Goal: Check status: Check status

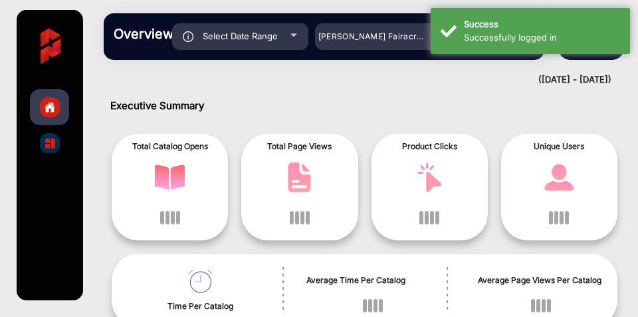
scroll to position [10, 0]
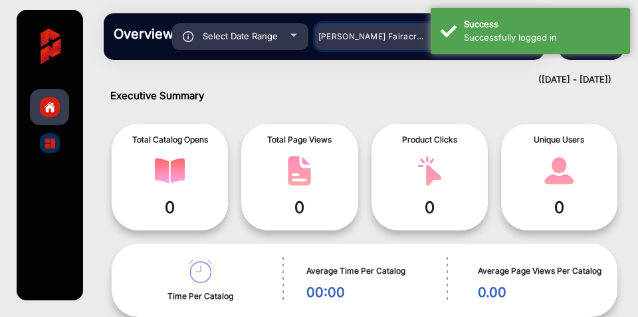
click at [339, 36] on span "[PERSON_NAME] Fairacre Farms" at bounding box center [385, 36] width 132 height 10
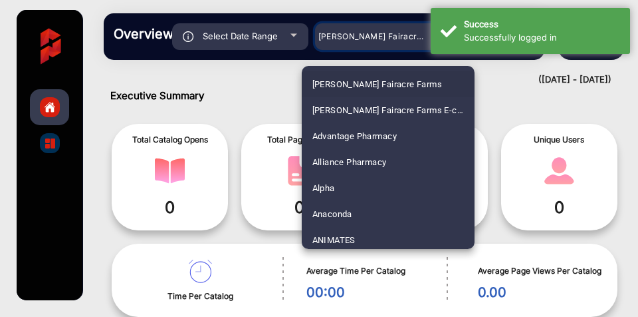
scroll to position [82, 0]
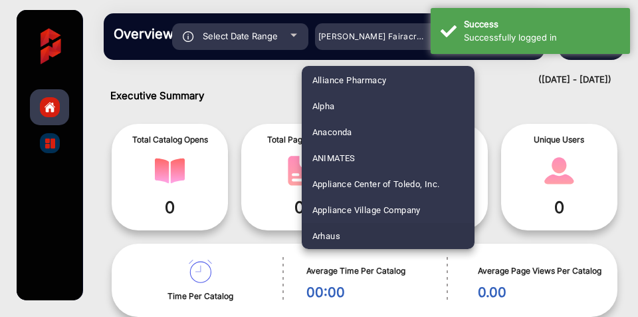
click at [333, 235] on span "Arhaus" at bounding box center [327, 236] width 28 height 26
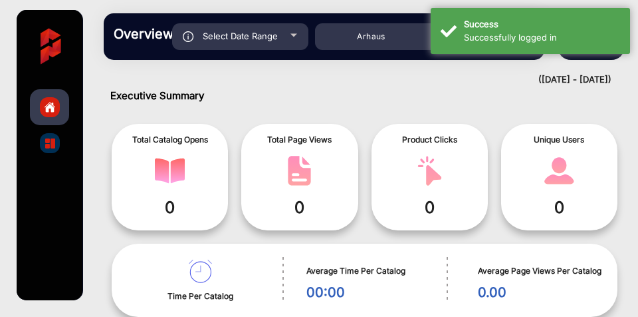
click at [295, 38] on div "Select Date Range" at bounding box center [240, 36] width 136 height 27
type input "[DATE]"
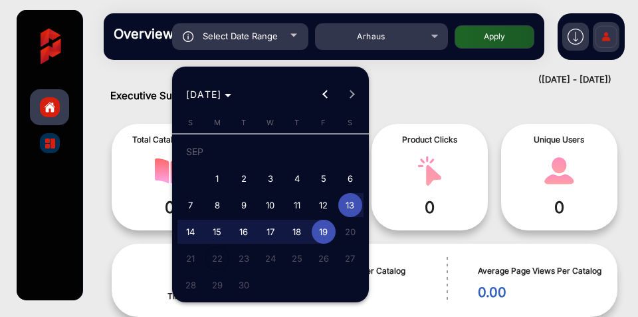
click at [221, 179] on span "1" at bounding box center [218, 178] width 24 height 24
type input "[DATE]"
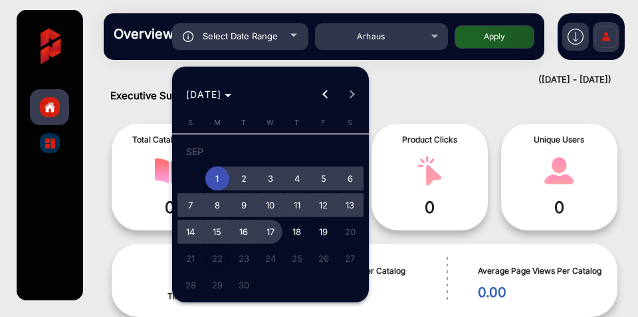
click at [269, 228] on span "17" at bounding box center [271, 231] width 24 height 24
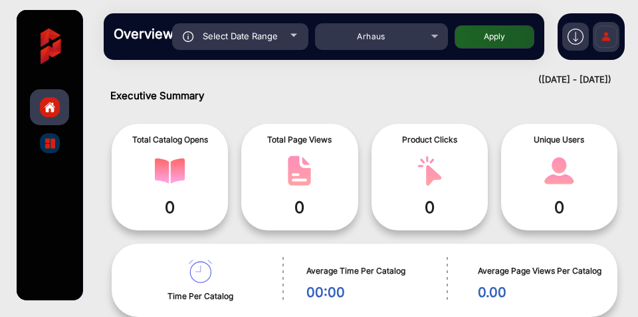
type input "[DATE]"
click at [480, 39] on button "Apply" at bounding box center [495, 36] width 80 height 23
type input "[DATE]"
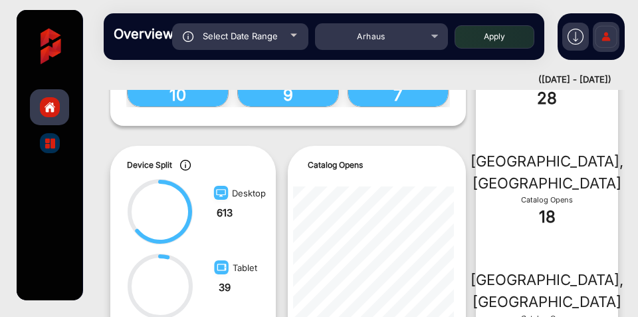
scroll to position [609, 0]
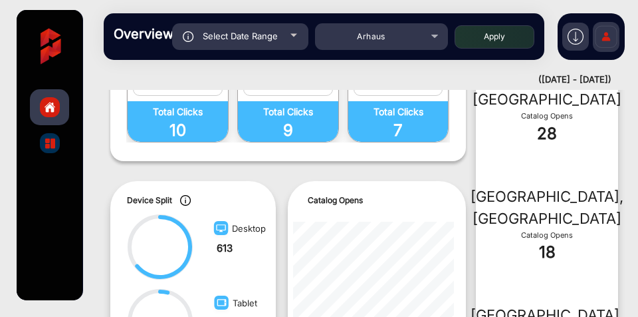
click at [424, 201] on p "Catalog Opens" at bounding box center [377, 200] width 138 height 12
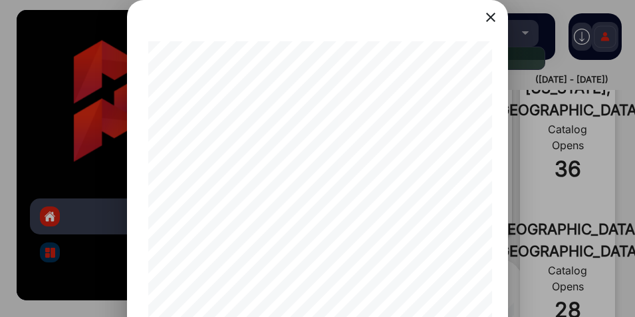
click at [496, 15] on mat-icon "close" at bounding box center [491, 17] width 16 height 16
